Goal: Transaction & Acquisition: Subscribe to service/newsletter

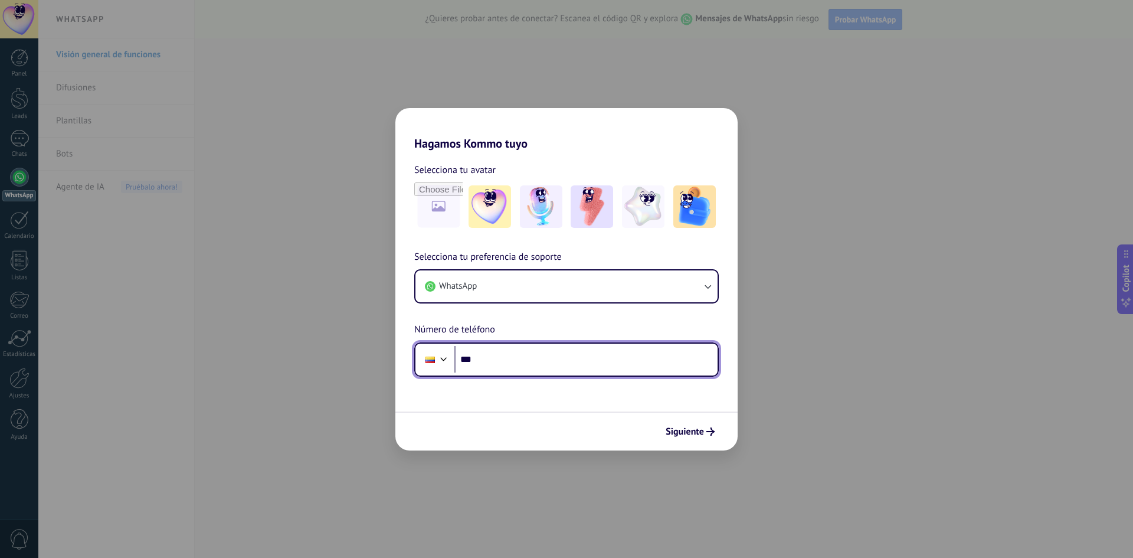
click at [577, 366] on input "***" at bounding box center [585, 359] width 263 height 27
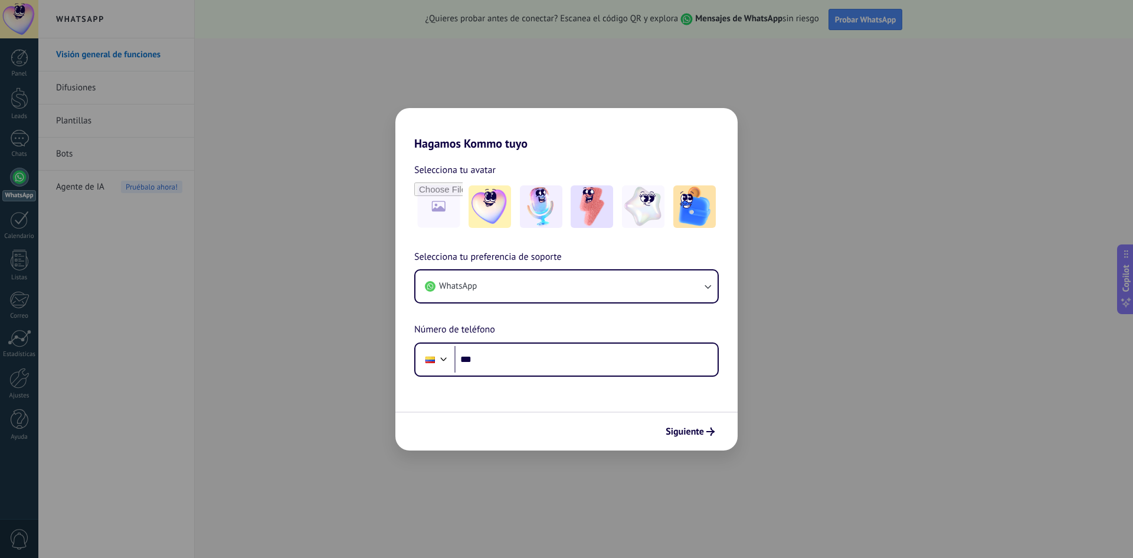
click at [763, 414] on div "Hagamos Kommo tuyo Selecciona tu avatar Selecciona tu preferencia de soporte Wh…" at bounding box center [566, 279] width 1133 height 558
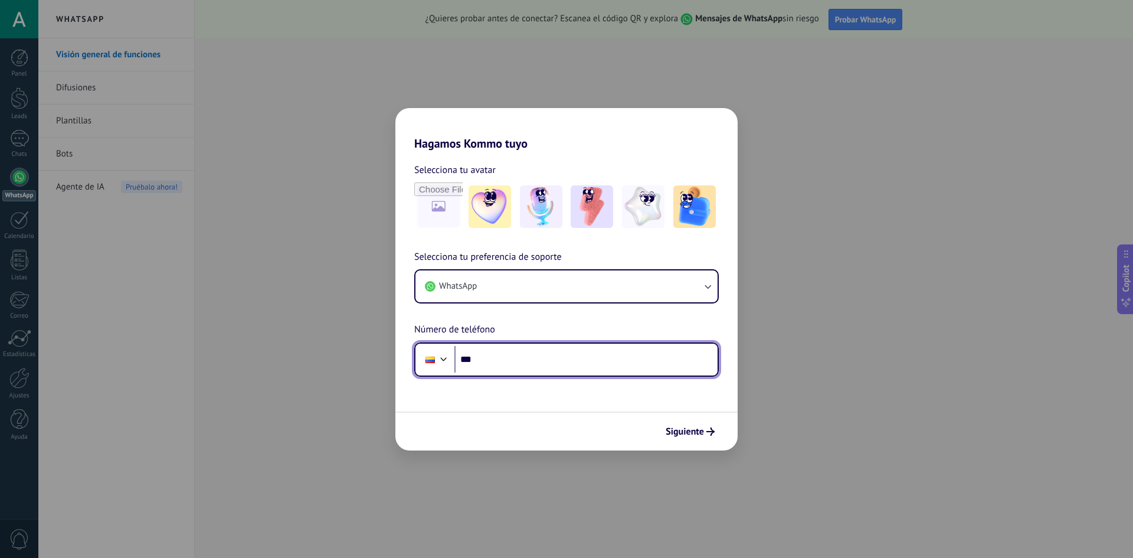
click at [514, 348] on input "***" at bounding box center [585, 359] width 263 height 27
click at [489, 352] on input "***" at bounding box center [585, 359] width 263 height 27
type input "**********"
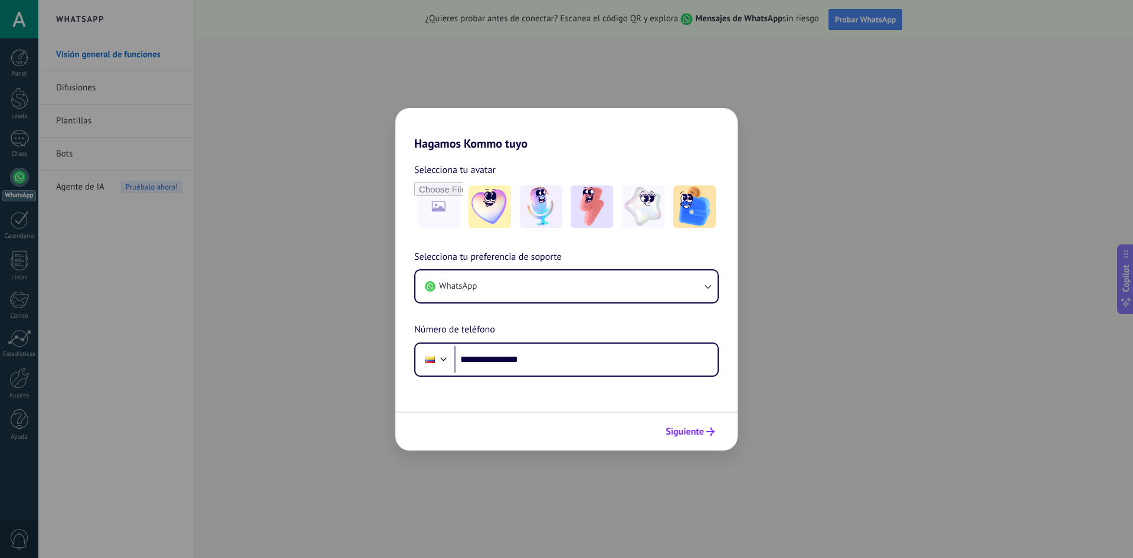
click at [683, 428] on span "Siguiente" at bounding box center [685, 431] width 38 height 8
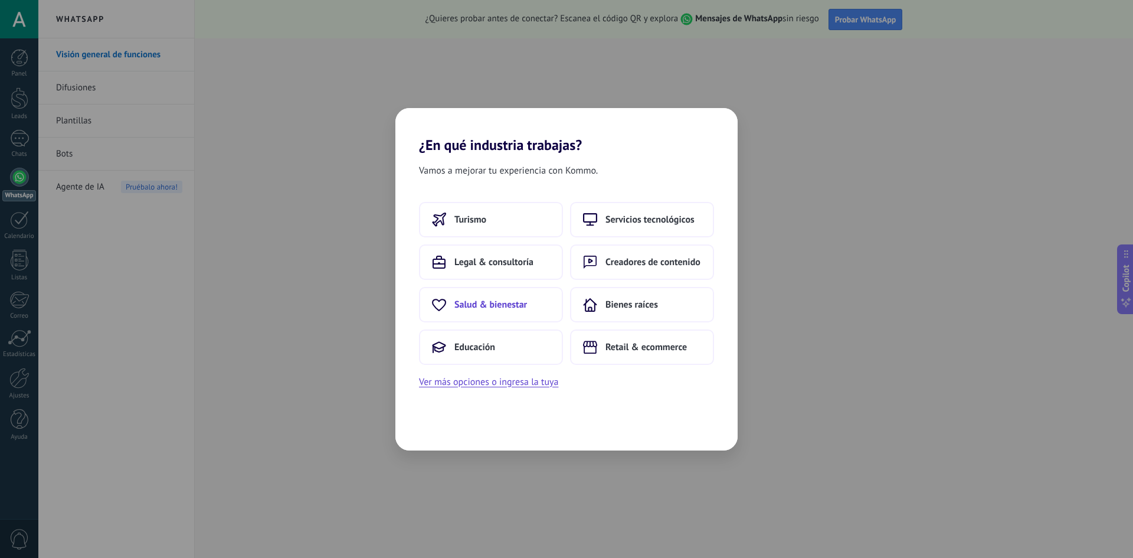
click at [531, 305] on button "Salud & bienestar" at bounding box center [491, 304] width 144 height 35
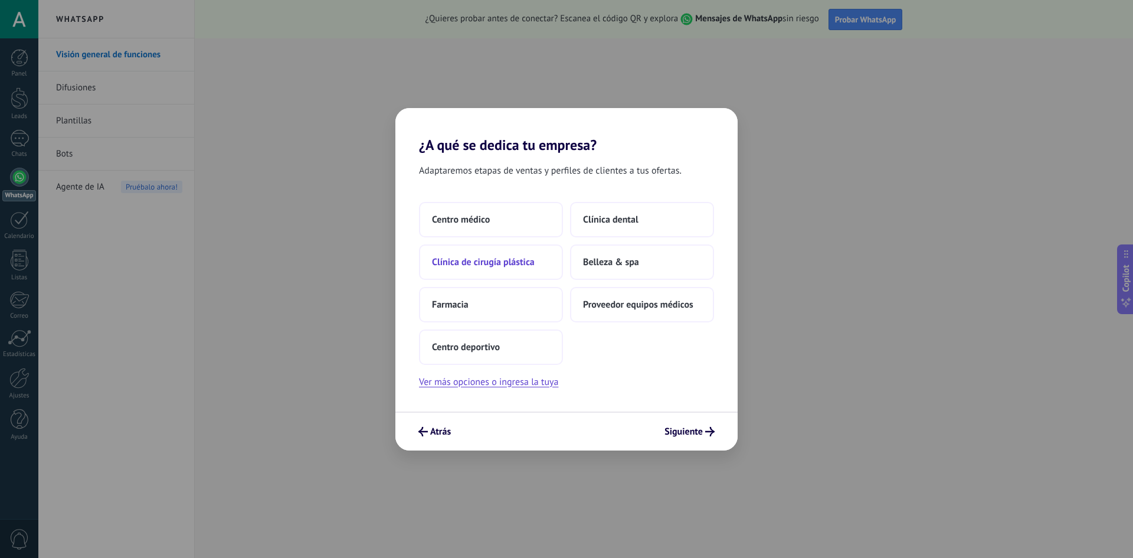
click at [528, 267] on button "Clínica de cirugía plástica" at bounding box center [491, 261] width 144 height 35
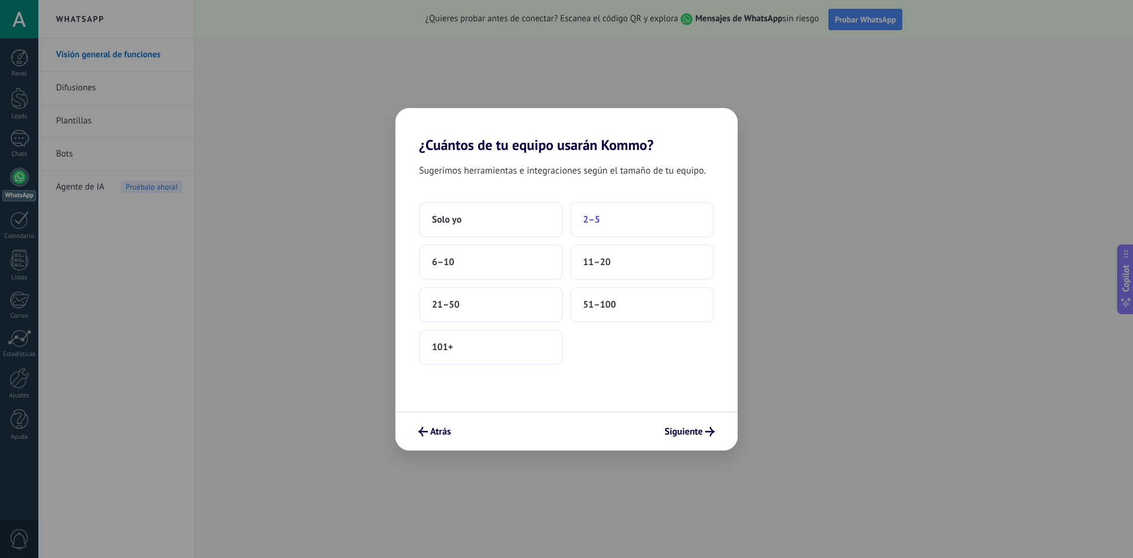
click at [605, 219] on button "2–5" at bounding box center [642, 219] width 144 height 35
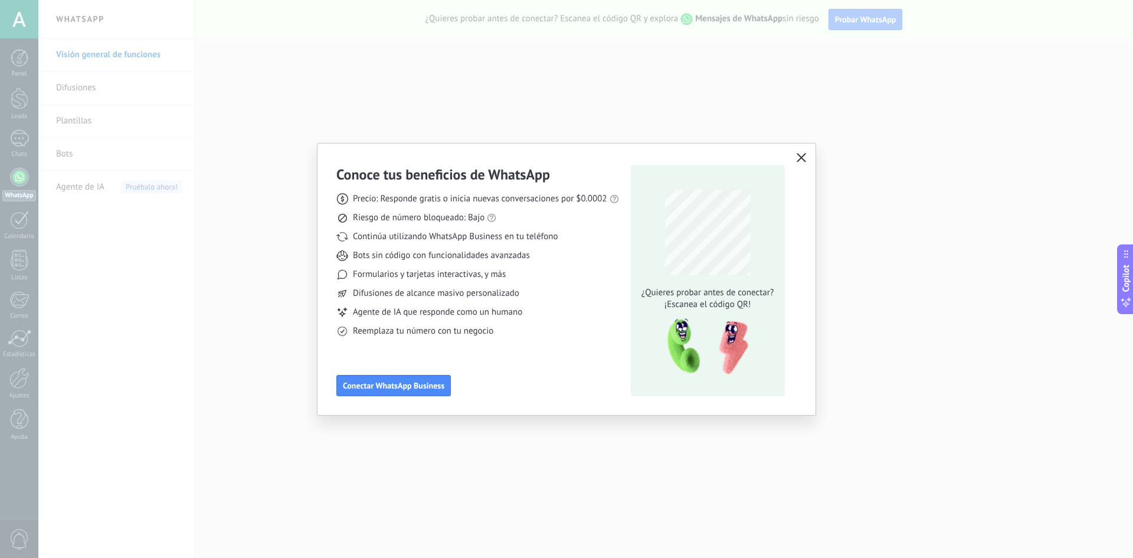
click at [795, 163] on button "button" at bounding box center [801, 158] width 15 height 17
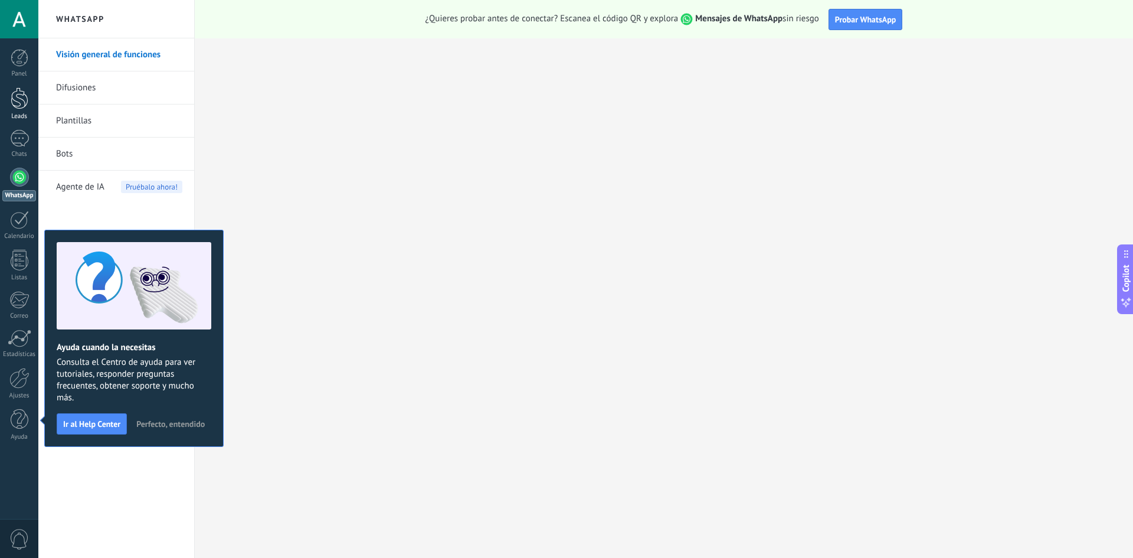
click at [12, 107] on div at bounding box center [20, 98] width 18 height 22
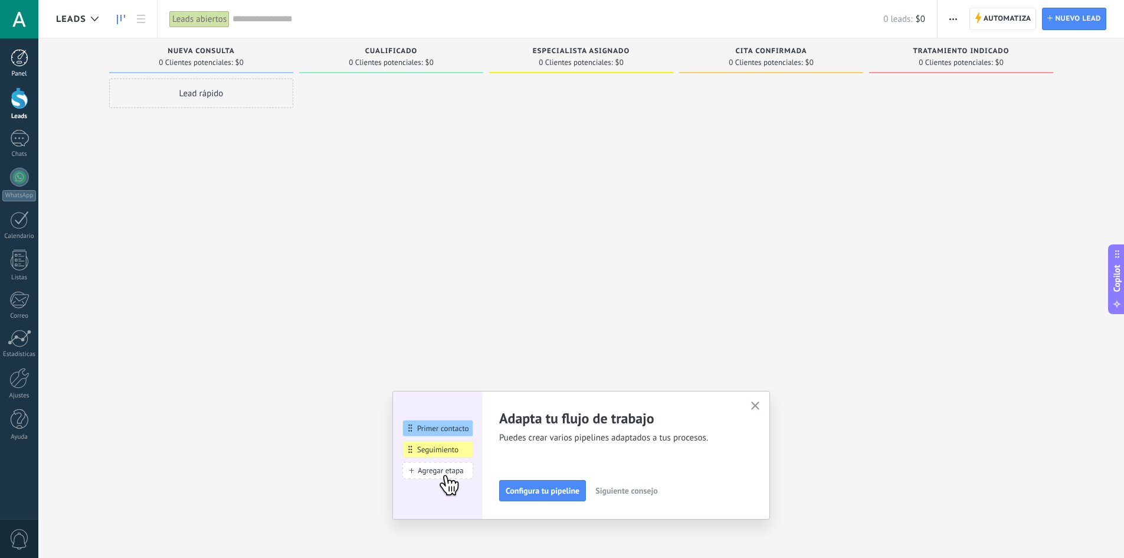
click at [23, 65] on div at bounding box center [20, 58] width 18 height 18
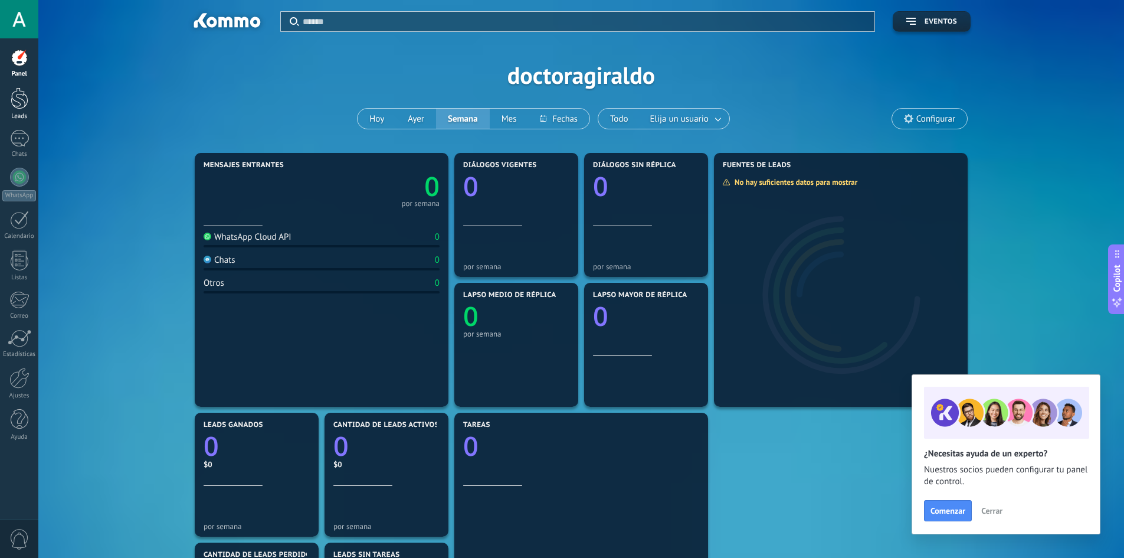
click at [25, 117] on div "Leads" at bounding box center [19, 117] width 34 height 8
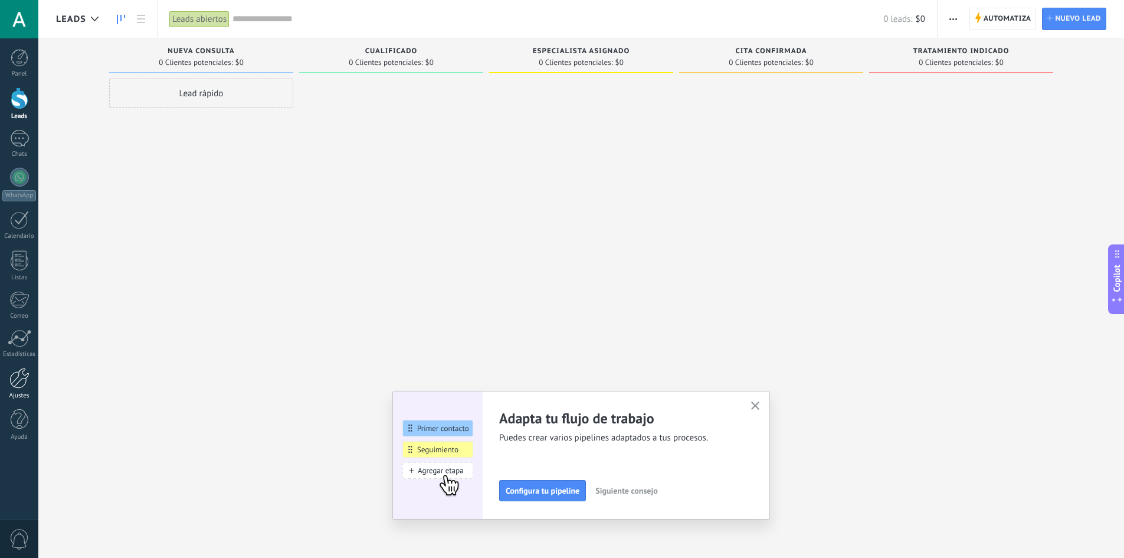
click at [19, 392] on div "Ajustes" at bounding box center [19, 396] width 34 height 8
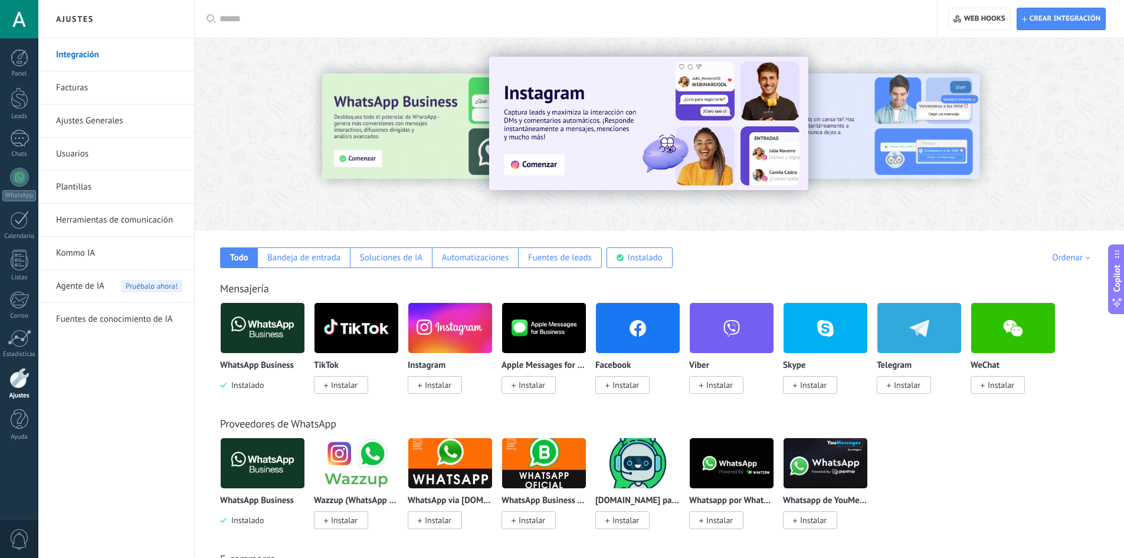
click at [90, 93] on link "Facturas" at bounding box center [119, 87] width 126 height 33
click at [80, 84] on link "Facturas" at bounding box center [119, 87] width 126 height 33
click at [74, 89] on link "Facturas" at bounding box center [119, 87] width 126 height 33
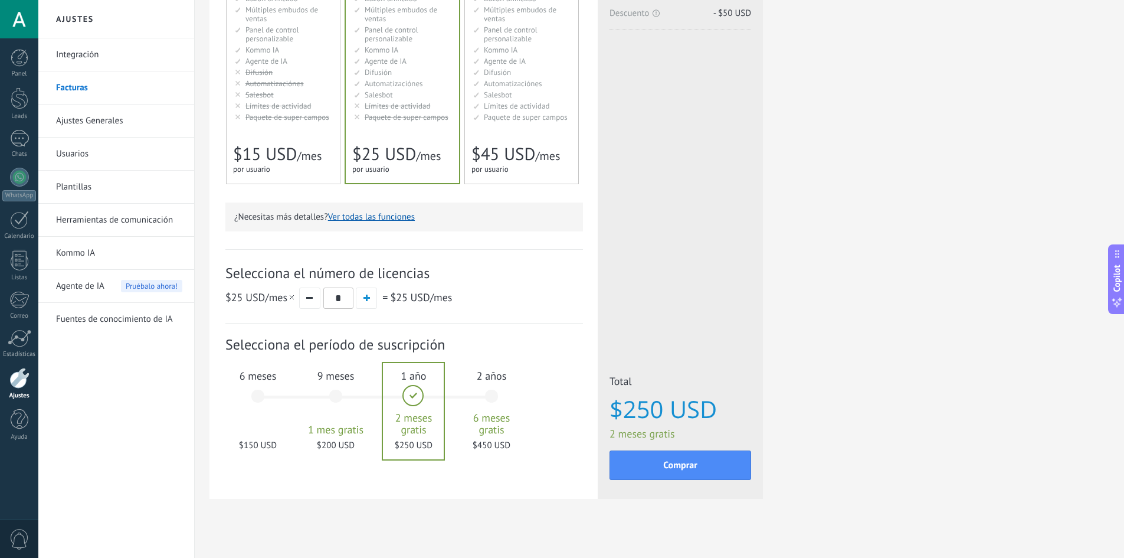
scroll to position [198, 0]
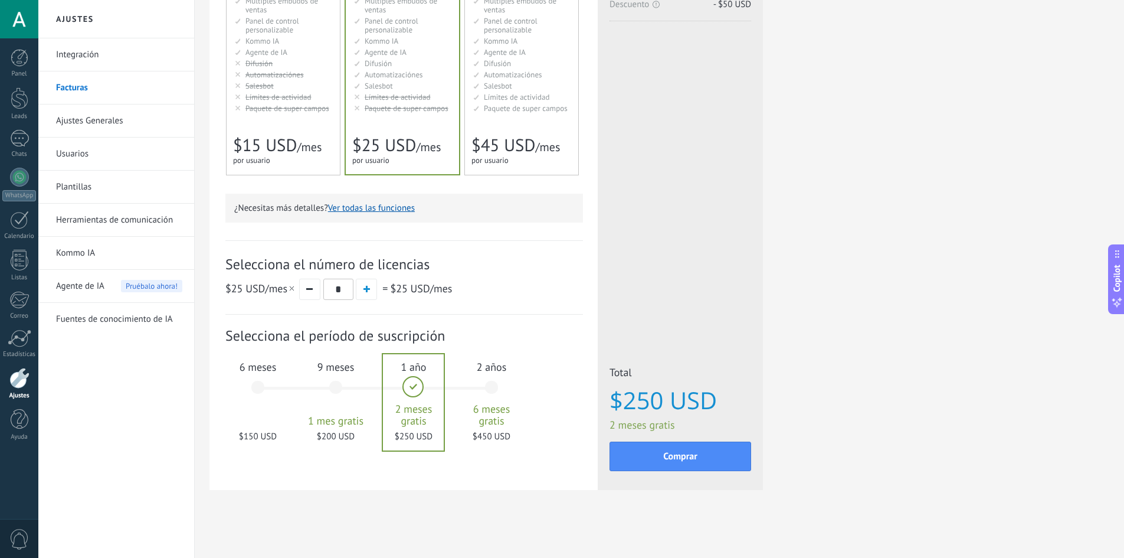
click at [332, 385] on div "9 meses 1 mes gratis $200 USD" at bounding box center [336, 392] width 64 height 83
click at [266, 384] on div "6 meses $150 USD" at bounding box center [258, 392] width 64 height 83
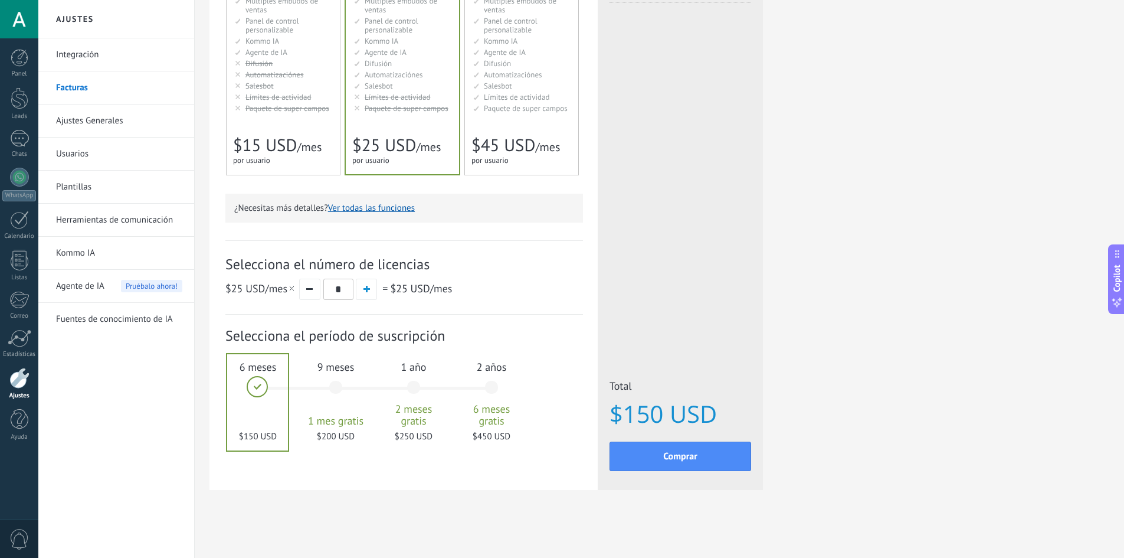
click at [333, 371] on span "9 meses" at bounding box center [336, 367] width 64 height 14
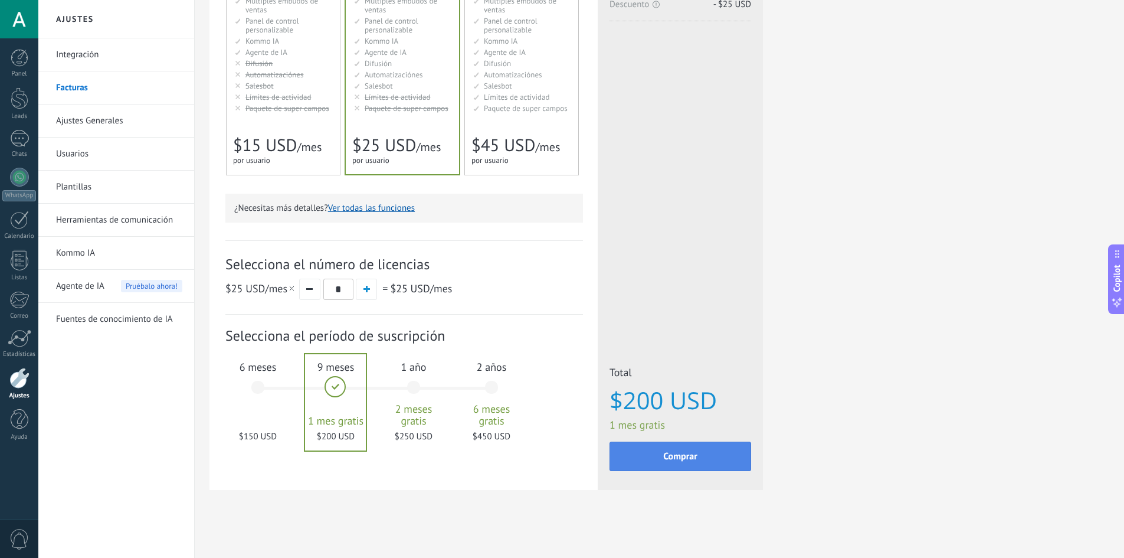
click at [693, 464] on button "Comprar" at bounding box center [681, 456] width 142 height 30
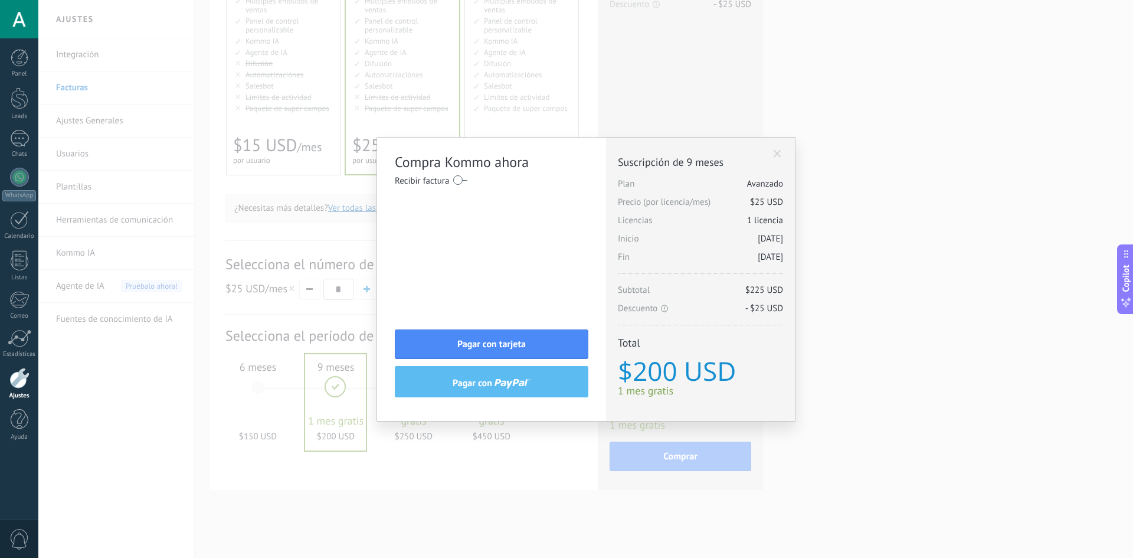
click at [961, 118] on div "Compra Kommo ahora Recibir factura Nombre completo / Nombre de la empresa País …" at bounding box center [585, 279] width 1095 height 558
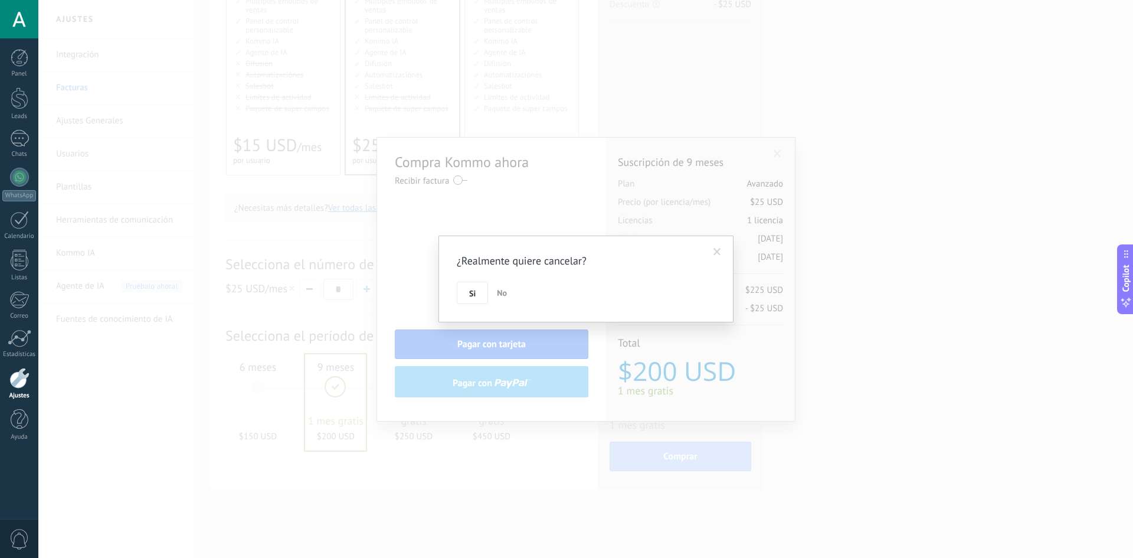
click at [724, 245] on span at bounding box center [717, 252] width 19 height 20
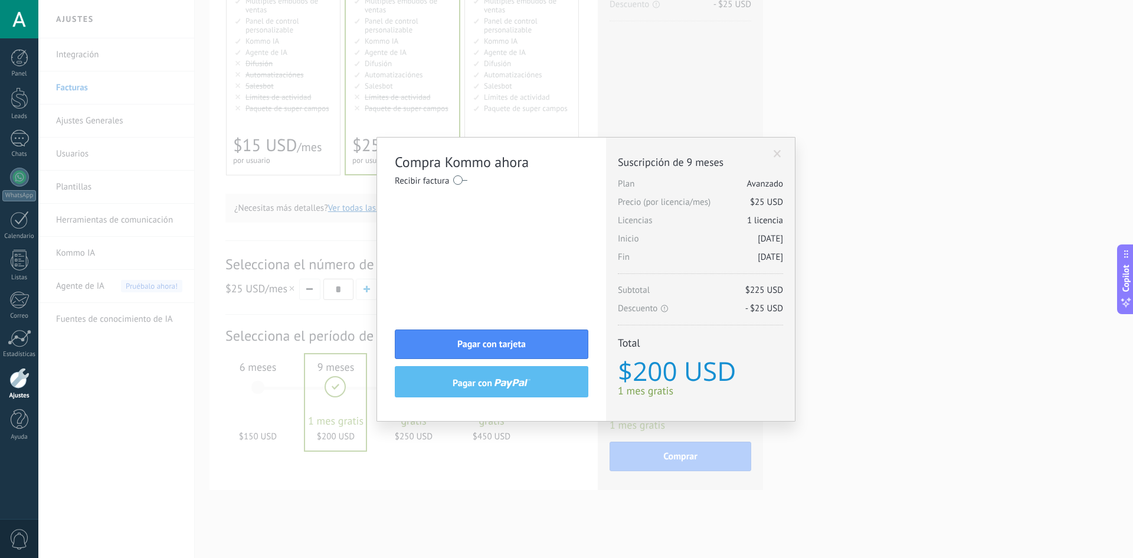
click at [777, 161] on span "Suscripción de 9 meses" at bounding box center [700, 162] width 165 height 14
click at [776, 159] on span "Suscripción de 9 meses" at bounding box center [700, 162] width 165 height 14
click at [775, 153] on span at bounding box center [778, 154] width 8 height 8
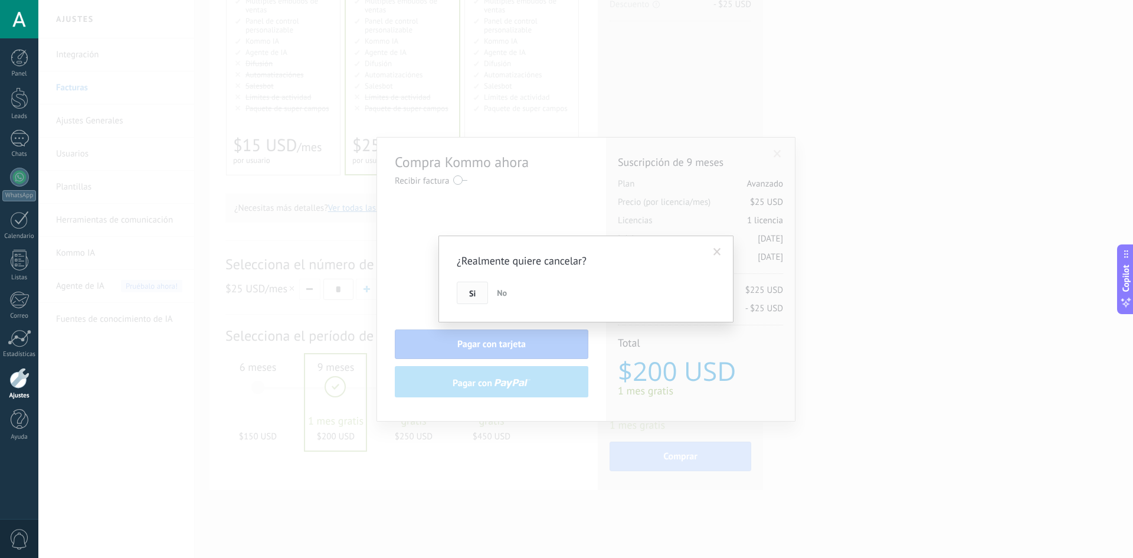
click at [466, 303] on button "Si" at bounding box center [472, 293] width 31 height 22
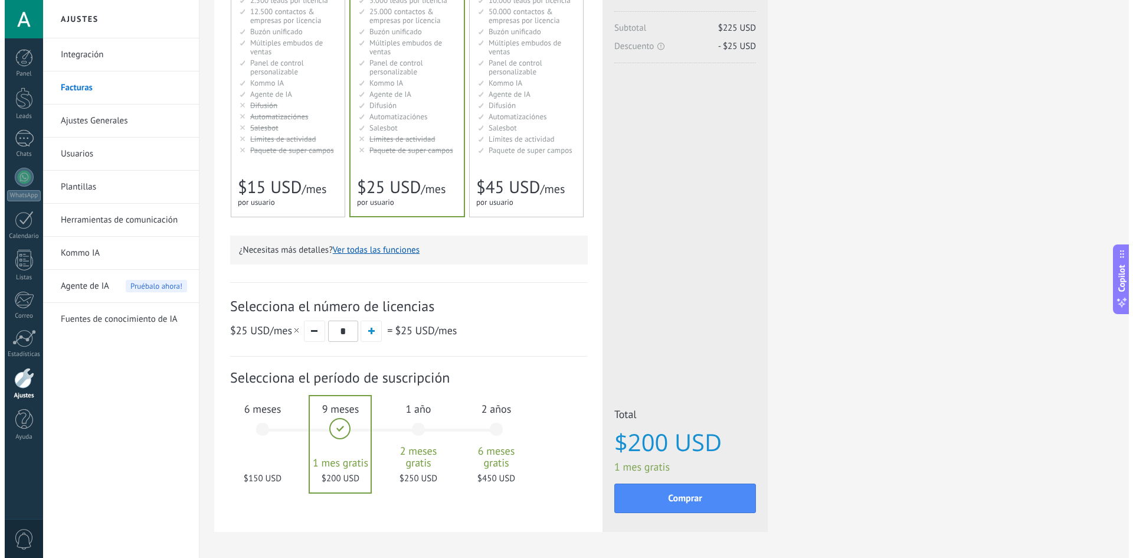
scroll to position [177, 0]
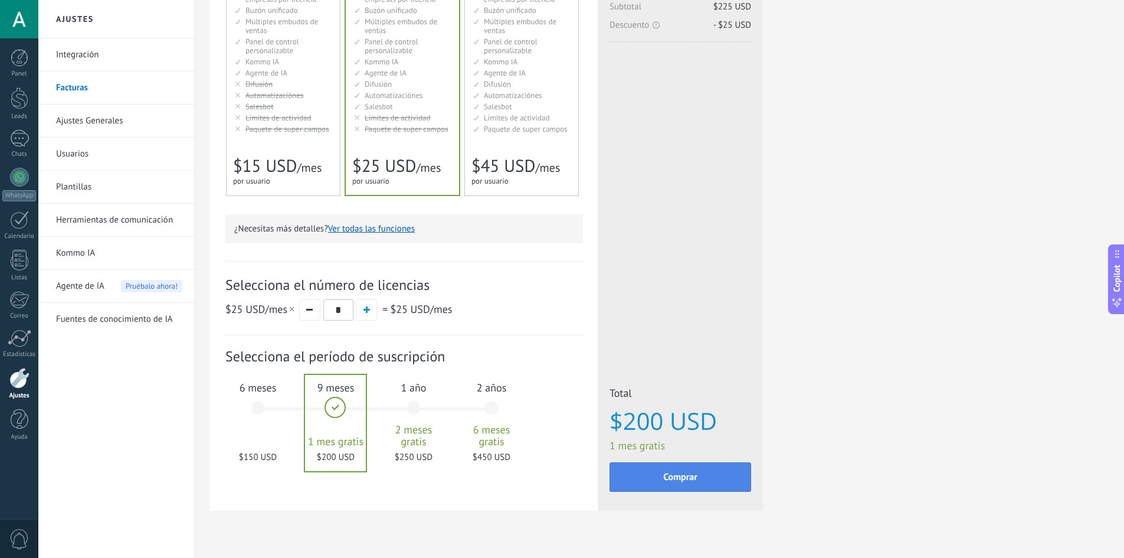
click at [670, 477] on span "Comprar" at bounding box center [680, 477] width 34 height 8
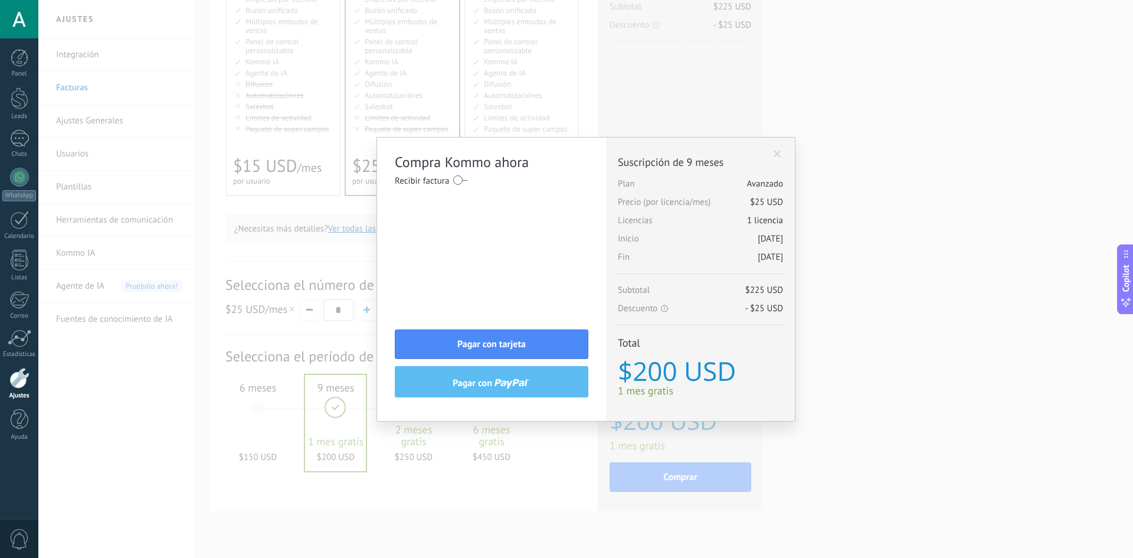
click at [463, 180] on label at bounding box center [460, 180] width 14 height 19
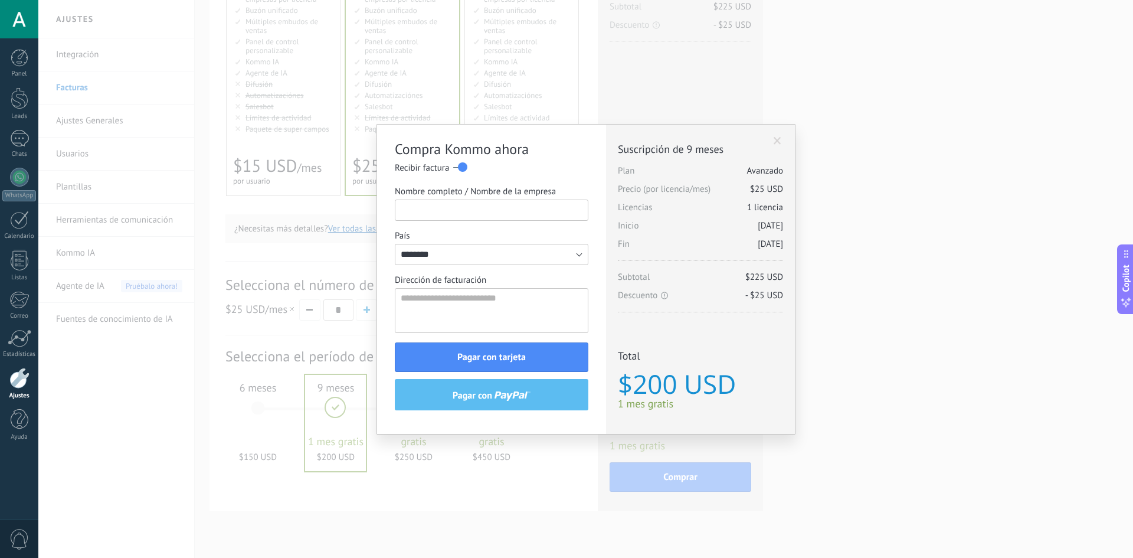
click at [474, 207] on input "Nombre completo / Nombre de la empresa" at bounding box center [492, 209] width 194 height 21
type input "*"
type input "**********"
click at [459, 305] on textarea "Dirección de facturación" at bounding box center [492, 310] width 194 height 45
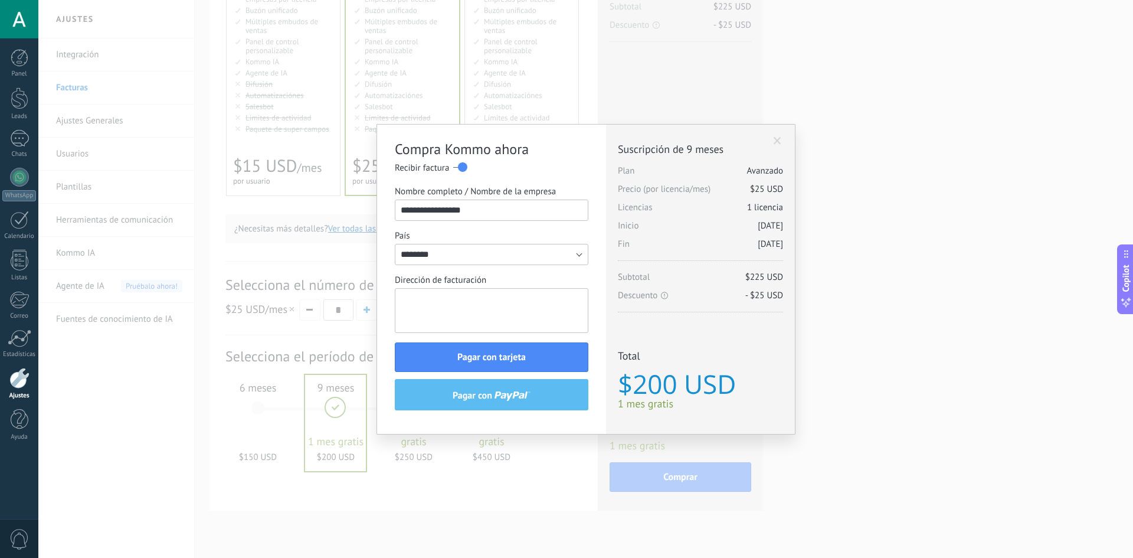
type textarea "**********"
click at [515, 360] on span "Pagar con tarjeta" at bounding box center [491, 357] width 68 height 8
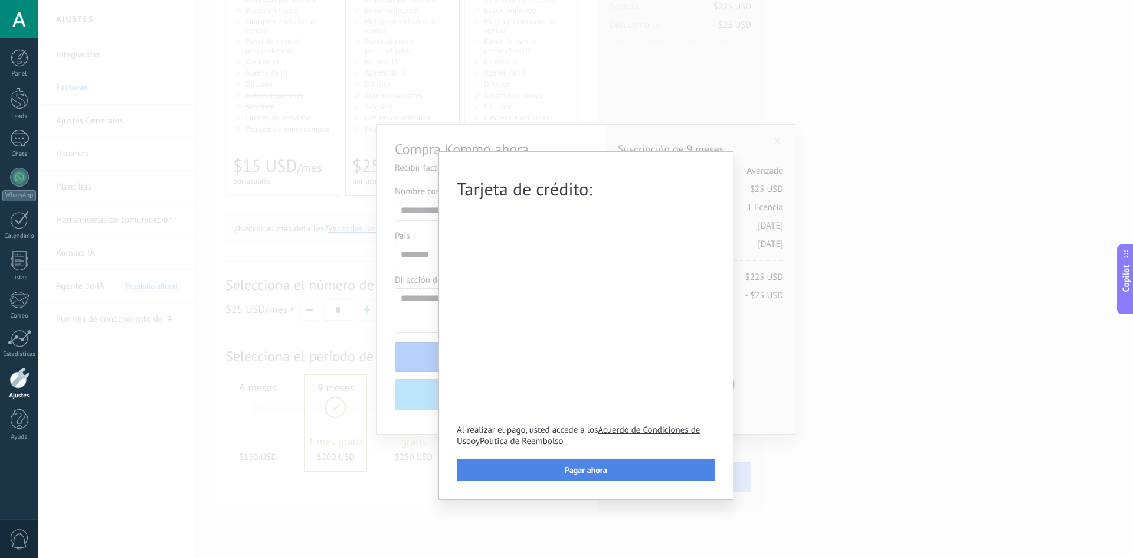
click at [579, 468] on span "Pagar ahora" at bounding box center [586, 470] width 42 height 8
drag, startPoint x: 579, startPoint y: 468, endPoint x: 559, endPoint y: 496, distance: 34.2
click at [559, 496] on div "Tarjeta de crédito: Al realizar el pago, usted accede a los Acuerdo de Condicio…" at bounding box center [585, 325] width 295 height 348
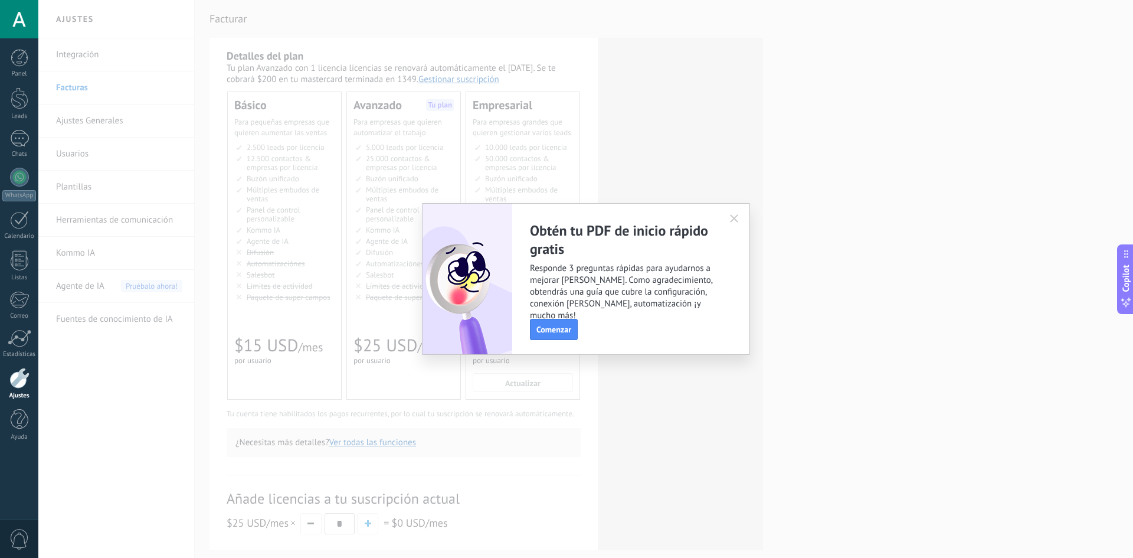
click at [731, 223] on button "button" at bounding box center [734, 219] width 19 height 18
